Goal: Task Accomplishment & Management: Complete application form

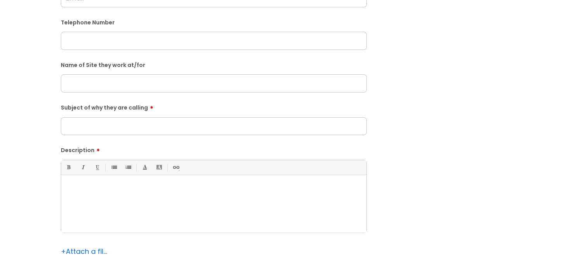
scroll to position [194, 0]
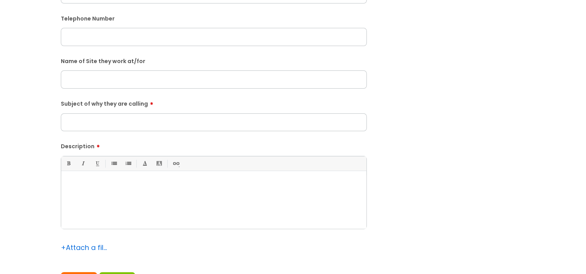
click at [43, 93] on div "Submit a ticket Is the caller a ......? ... Citrus Customer Citrus Employee [DE…" at bounding box center [293, 80] width 571 height 446
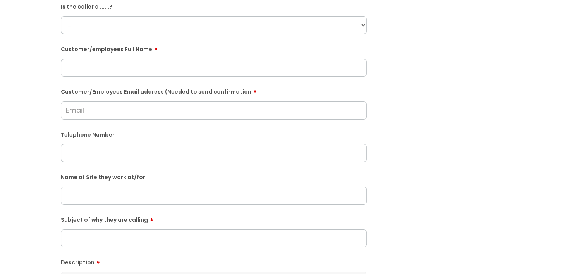
scroll to position [0, 0]
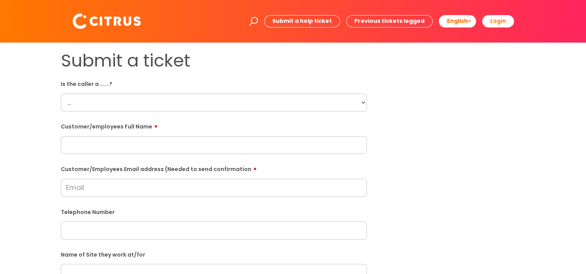
click at [362, 102] on select "... Citrus Customer Citrus Employee [DEMOGRAPHIC_DATA] Supplier" at bounding box center [214, 103] width 306 height 18
drag, startPoint x: 26, startPoint y: 135, endPoint x: 0, endPoint y: 139, distance: 26.3
click at [26, 135] on div "Submit a ticket Is the caller a ......? ... Citrus Customer Citrus Employee [DE…" at bounding box center [293, 273] width 571 height 446
click at [107, 195] on input "Customer/Employees Email address (Needed to send confirmation" at bounding box center [214, 188] width 306 height 18
paste input "[EMAIL_ADDRESS][DOMAIN_NAME]"
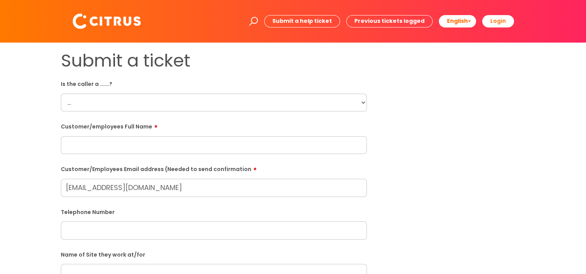
type input "[EMAIL_ADDRESS][DOMAIN_NAME]"
click at [47, 177] on div "Submit a ticket Is the caller a ......? ... Citrus Customer Citrus Employee [DE…" at bounding box center [293, 273] width 571 height 446
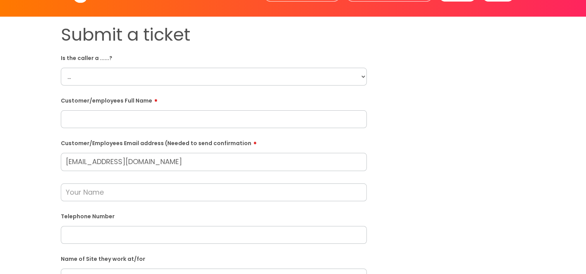
scroll to position [39, 0]
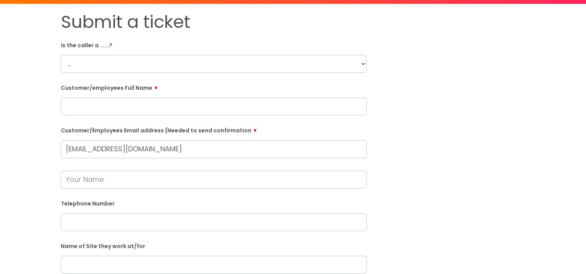
click at [92, 184] on input "text" at bounding box center [214, 180] width 306 height 18
click at [181, 70] on select "... Citrus Customer Citrus Employee [DEMOGRAPHIC_DATA] Supplier" at bounding box center [214, 64] width 306 height 18
select select "Citrus Customer"
click at [61, 55] on select "... Citrus Customer Citrus Employee [DEMOGRAPHIC_DATA] Supplier" at bounding box center [214, 64] width 306 height 18
click at [94, 108] on input "text" at bounding box center [214, 107] width 306 height 18
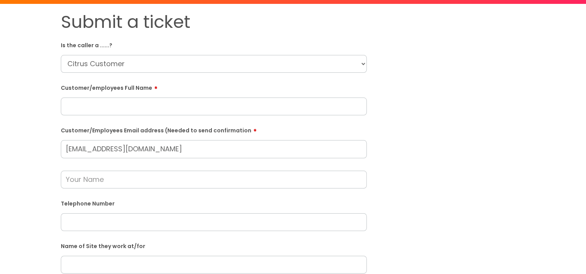
click at [102, 105] on input "text" at bounding box center [214, 107] width 306 height 18
paste input "[PERSON_NAME]"
type input "[PERSON_NAME]"
click at [32, 126] on div "Submit a ticket Is the caller a ......? ... Citrus Customer Citrus Employee [DE…" at bounding box center [293, 250] width 571 height 476
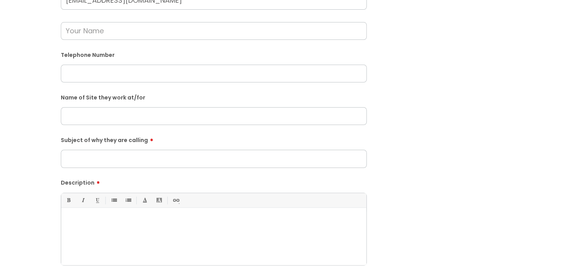
scroll to position [194, 0]
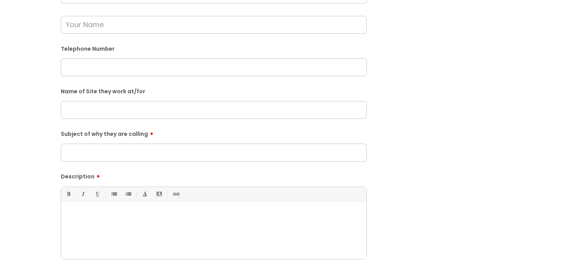
click at [79, 214] on p at bounding box center [214, 215] width 294 height 7
click at [199, 221] on div "He called from The Greene King Business to" at bounding box center [213, 232] width 305 height 53
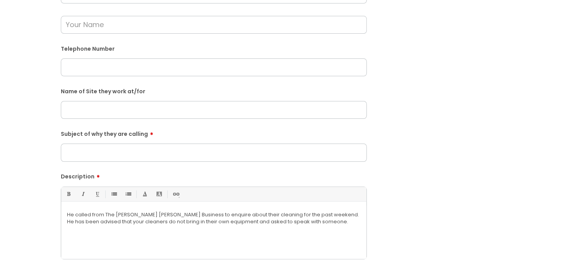
click at [316, 236] on div "He called from The Greene King Business to enquire about their cleaning for the…" at bounding box center [213, 232] width 305 height 53
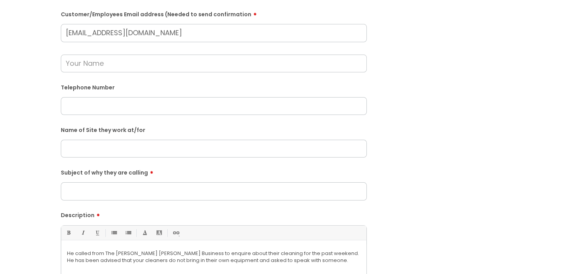
click at [112, 205] on form "Is the caller a ......? ... Citrus Customer Citrus Employee Contractor Supplier…" at bounding box center [214, 141] width 306 height 437
click at [91, 195] on input "Subject of why they are calling" at bounding box center [214, 191] width 306 height 18
type input "Weekend cleaning"
click at [104, 137] on div "Name of Site they work at/for" at bounding box center [214, 141] width 306 height 34
click at [61, 150] on input "text" at bounding box center [214, 149] width 306 height 18
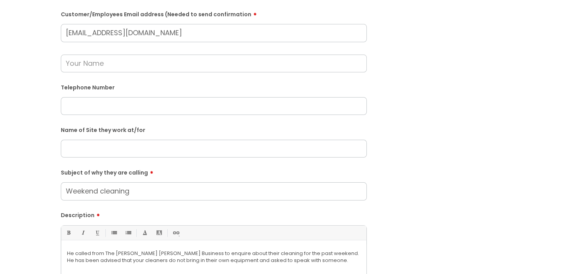
paste input "Druids Head"
type input "Druids Head"
click at [34, 132] on div "Submit a ticket Is the caller a ......? ... Citrus Customer Citrus Employee Con…" at bounding box center [293, 133] width 571 height 476
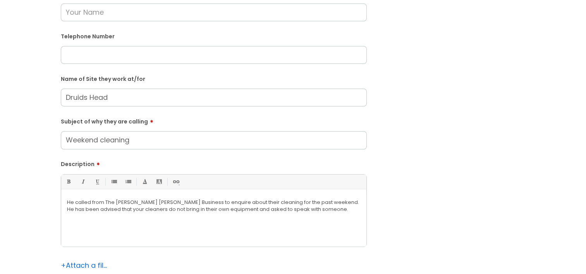
scroll to position [271, 0]
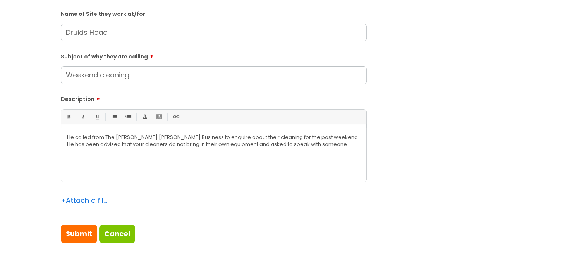
click at [315, 146] on p "He called from The Greene King Business to enquire about their cleaning for the…" at bounding box center [214, 141] width 294 height 14
click at [131, 153] on p "Address:" at bounding box center [214, 151] width 294 height 7
click at [134, 160] on p "Mobile number:" at bounding box center [214, 158] width 294 height 7
click at [123, 158] on p "Mobile number: 07939225035" at bounding box center [214, 158] width 294 height 7
click at [167, 209] on div "+ Attach a file" at bounding box center [214, 205] width 306 height 22
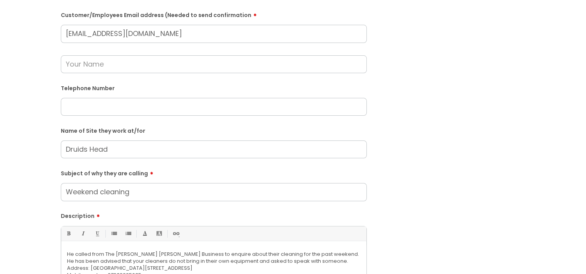
scroll to position [116, 0]
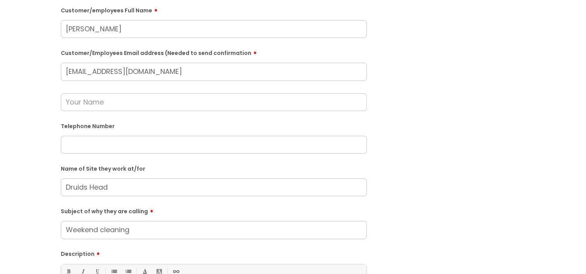
drag, startPoint x: 109, startPoint y: 141, endPoint x: 96, endPoint y: 138, distance: 13.4
click at [109, 141] on input "text" at bounding box center [214, 145] width 306 height 18
paste input "02085460723"
type input "02085460723"
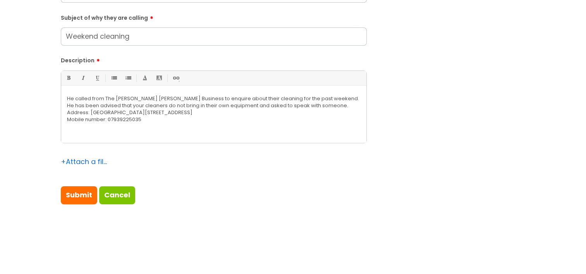
scroll to position [349, 0]
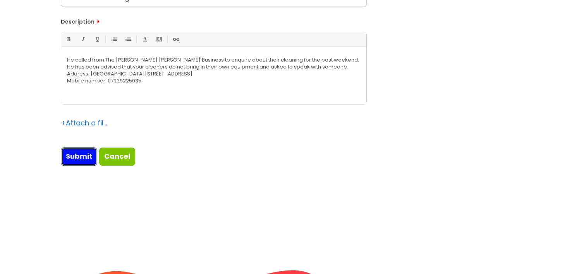
click at [68, 156] on input "Submit" at bounding box center [79, 157] width 36 height 18
type input "Please Wait..."
